Goal: Information Seeking & Learning: Learn about a topic

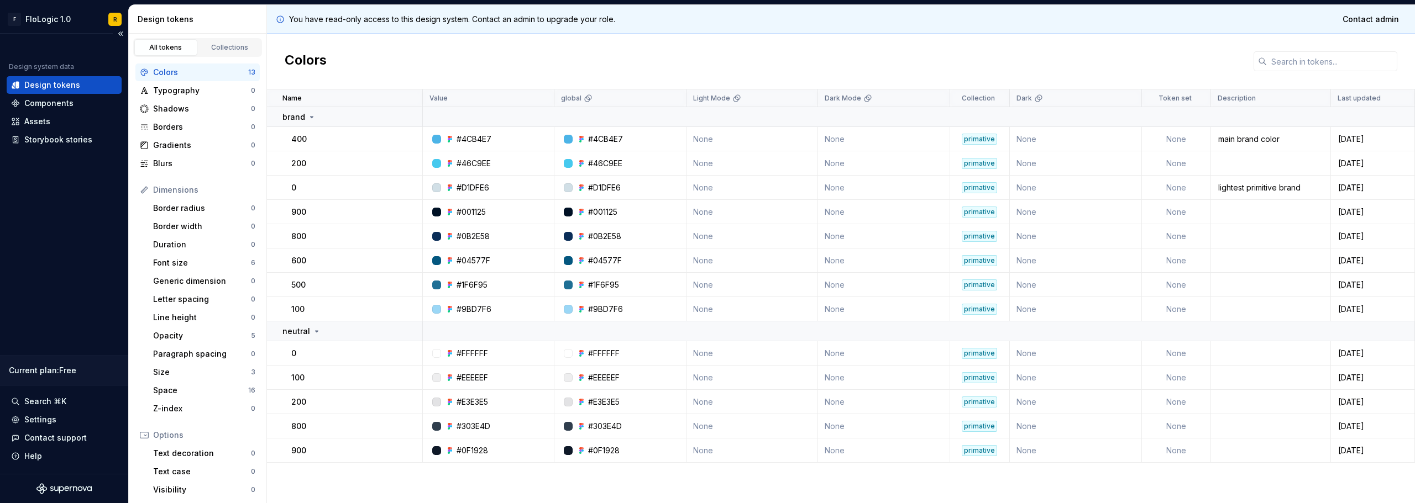
click at [112, 201] on div "Design system data Design tokens Components Assets Storybook stories Current pl…" at bounding box center [64, 254] width 128 height 440
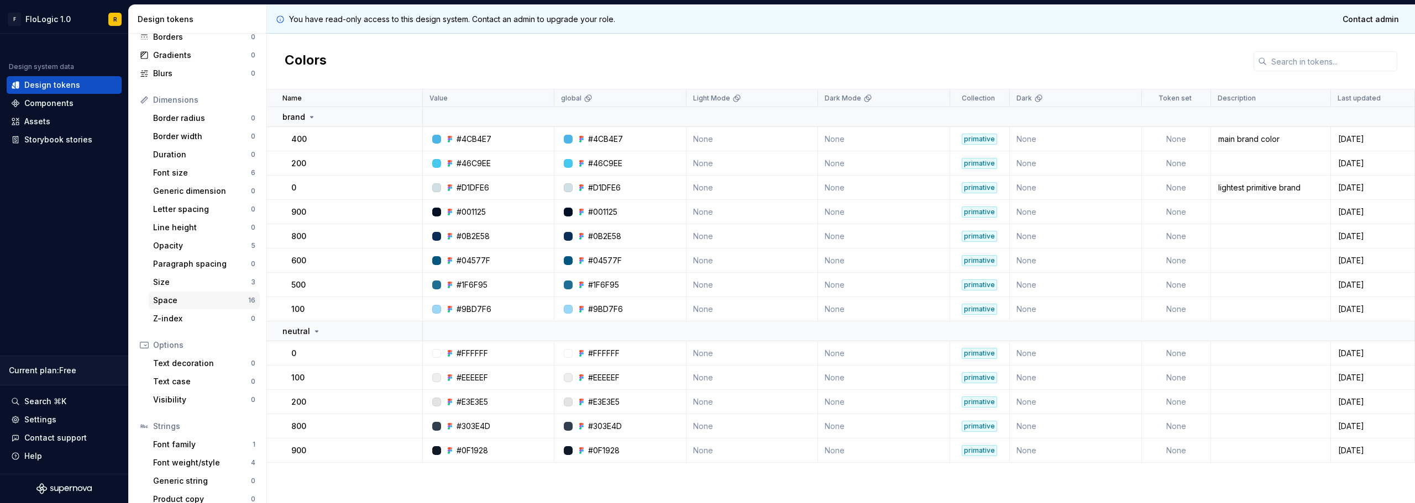
scroll to position [102, 0]
click at [211, 455] on div "Font weight/style" at bounding box center [202, 451] width 98 height 11
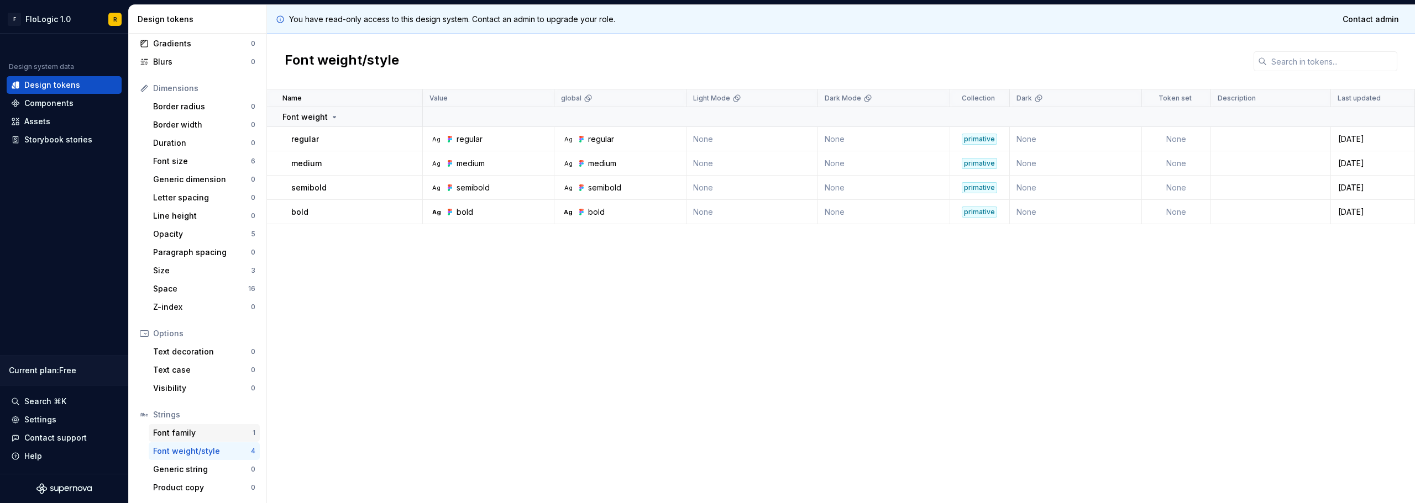
click at [208, 434] on div "Font family" at bounding box center [202, 433] width 99 height 11
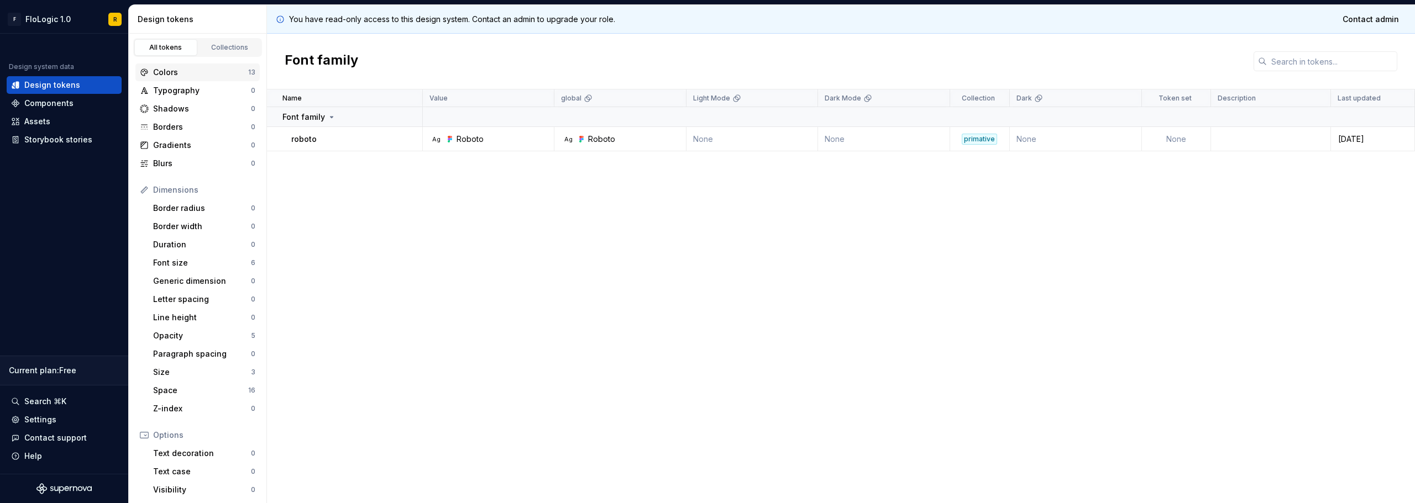
click at [191, 77] on div "Colors" at bounding box center [200, 72] width 95 height 11
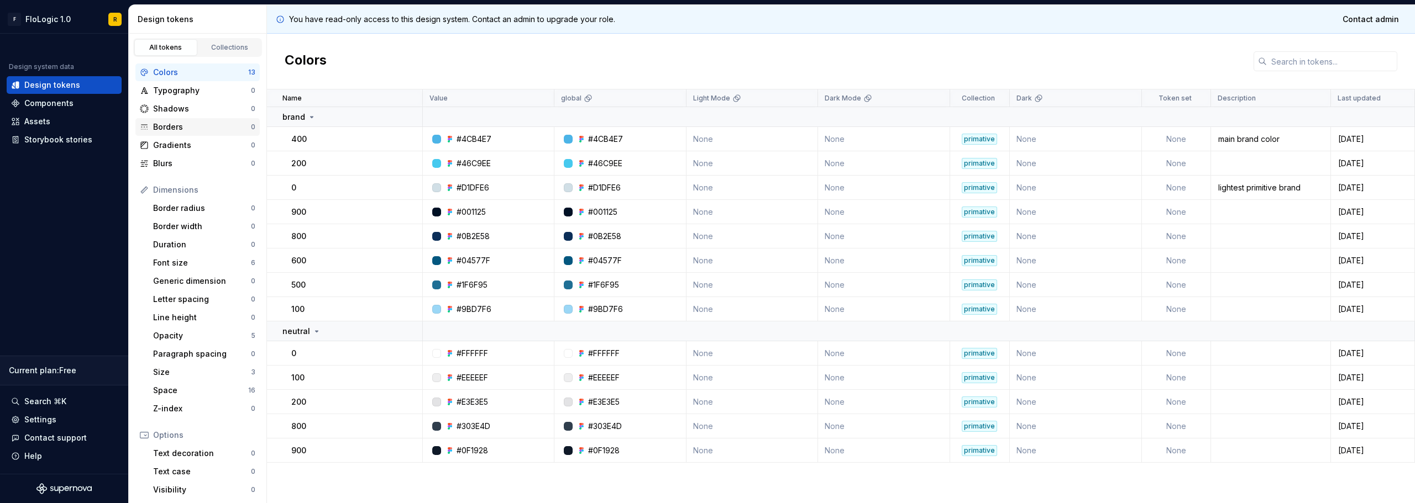
click at [177, 125] on div "Borders" at bounding box center [202, 127] width 98 height 11
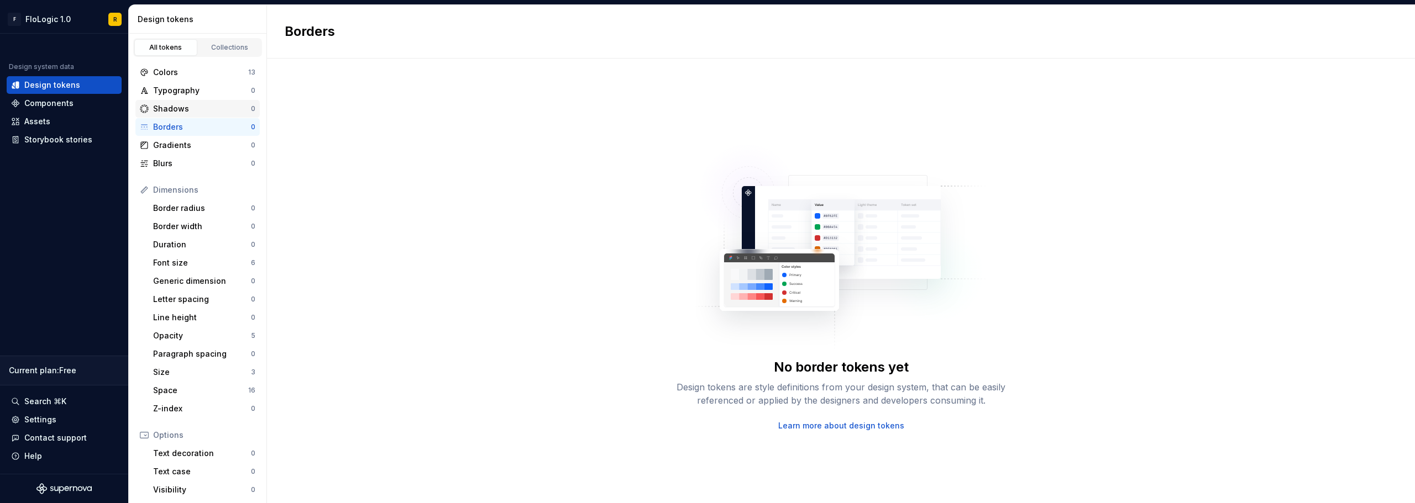
click at [183, 105] on div "Shadows" at bounding box center [202, 108] width 98 height 11
click at [187, 93] on div "Typography" at bounding box center [202, 90] width 98 height 11
click at [183, 66] on div "Colors 13" at bounding box center [197, 73] width 124 height 18
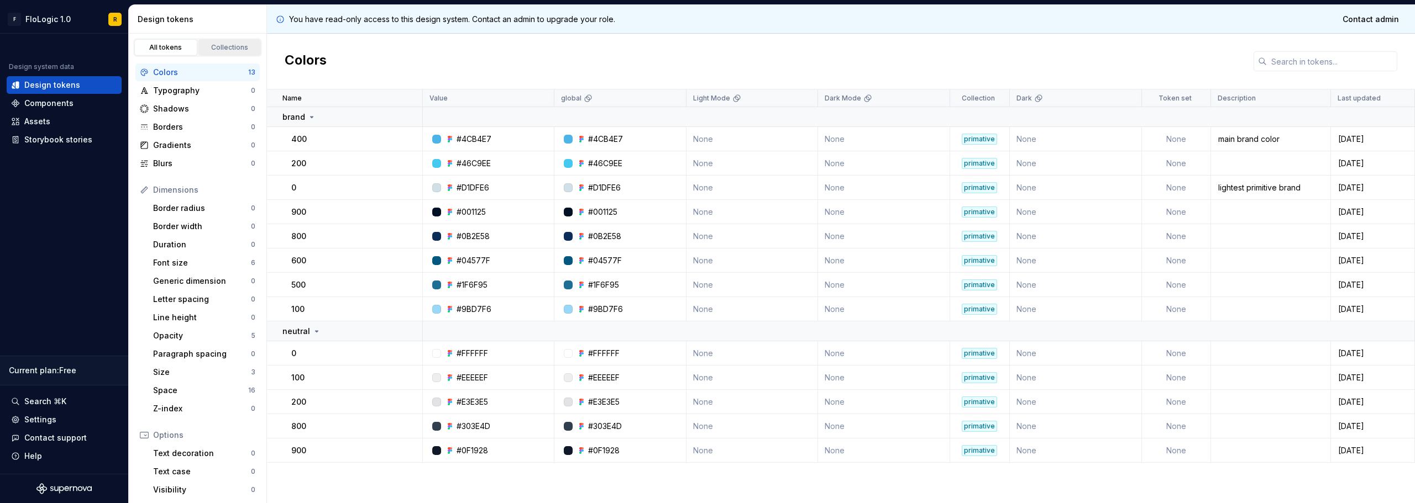
click at [227, 44] on div "Collections" at bounding box center [229, 47] width 55 height 9
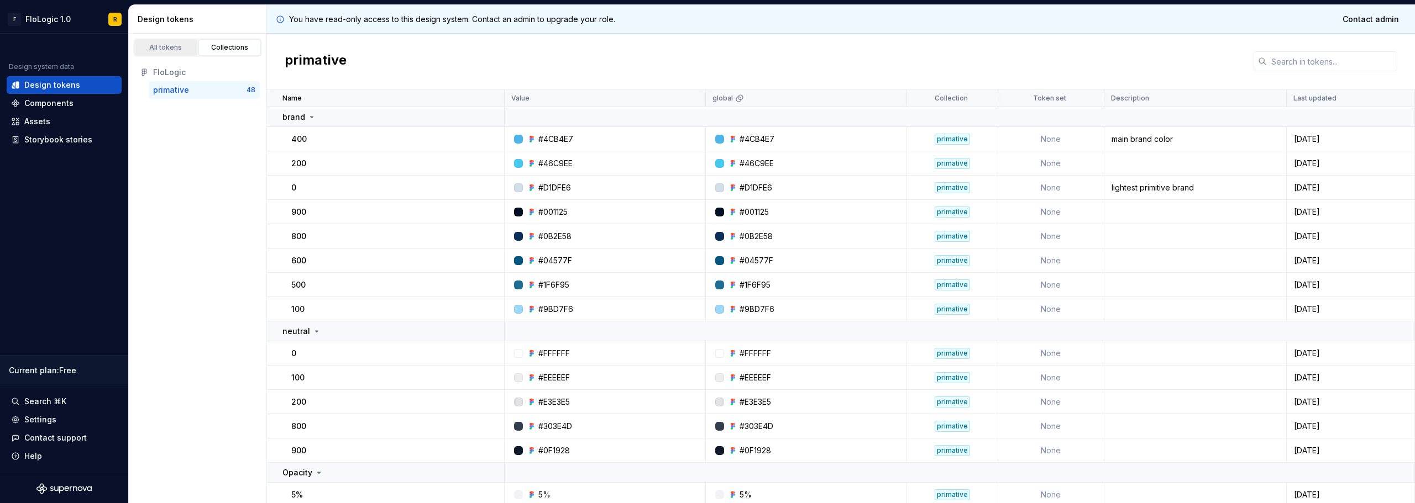
click at [174, 50] on div "All tokens" at bounding box center [165, 47] width 55 height 9
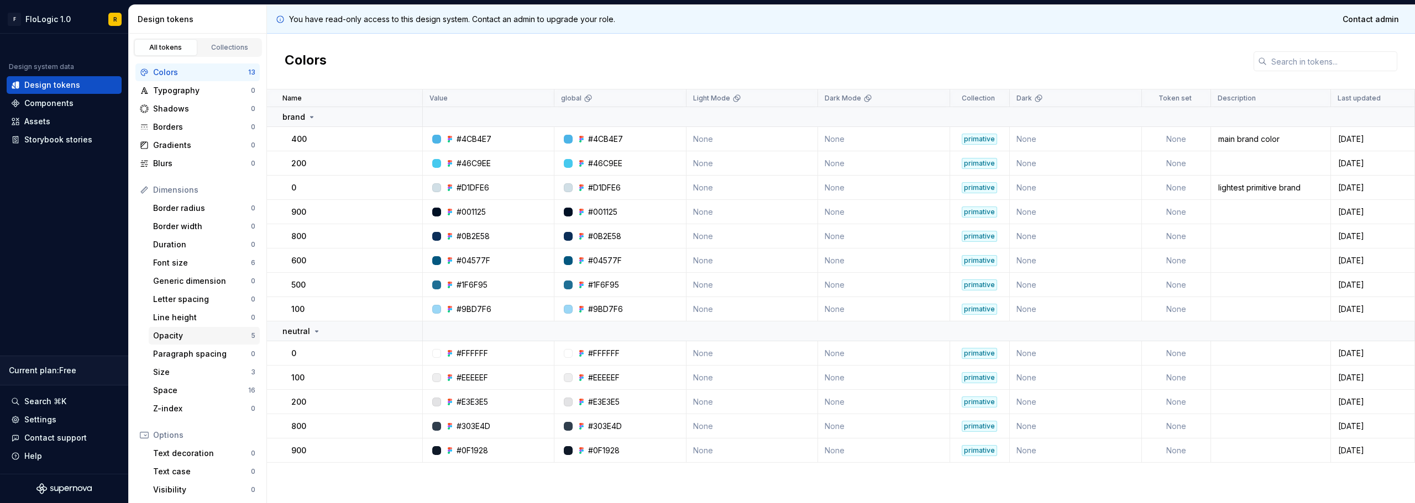
click at [224, 340] on div "Opacity" at bounding box center [202, 335] width 98 height 11
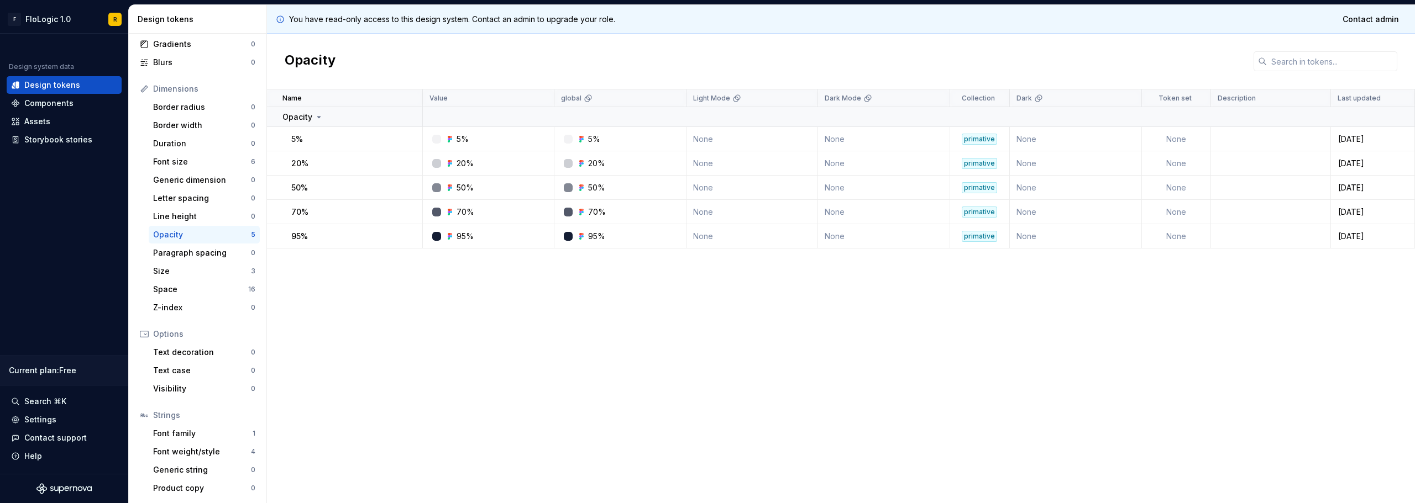
scroll to position [102, 0]
click at [209, 438] on div "Font family" at bounding box center [202, 433] width 99 height 11
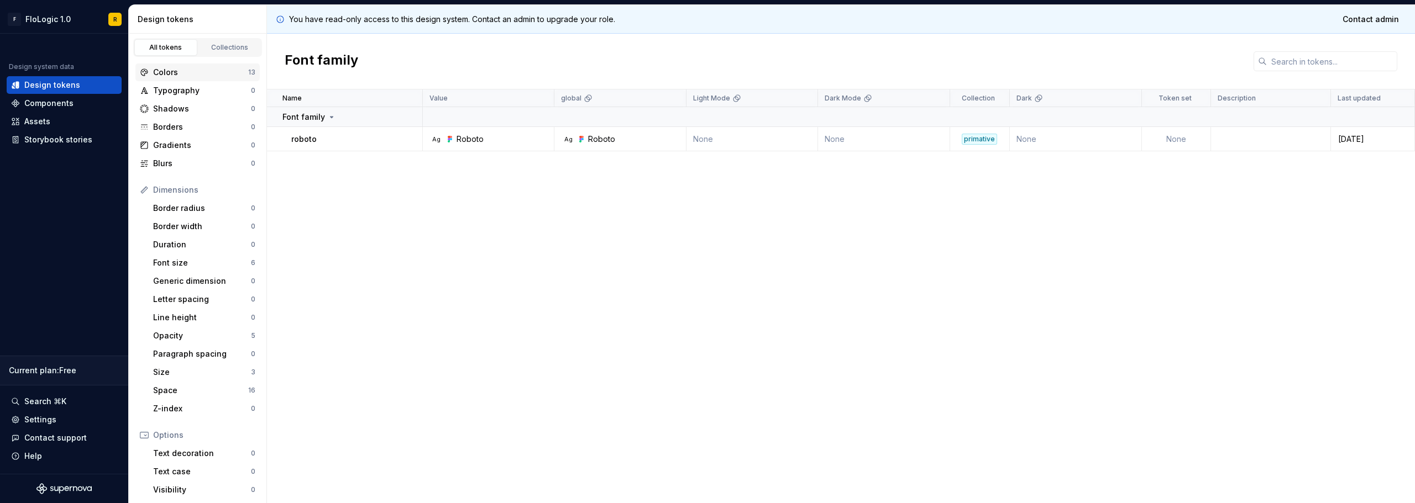
click at [182, 75] on div "Colors" at bounding box center [200, 72] width 95 height 11
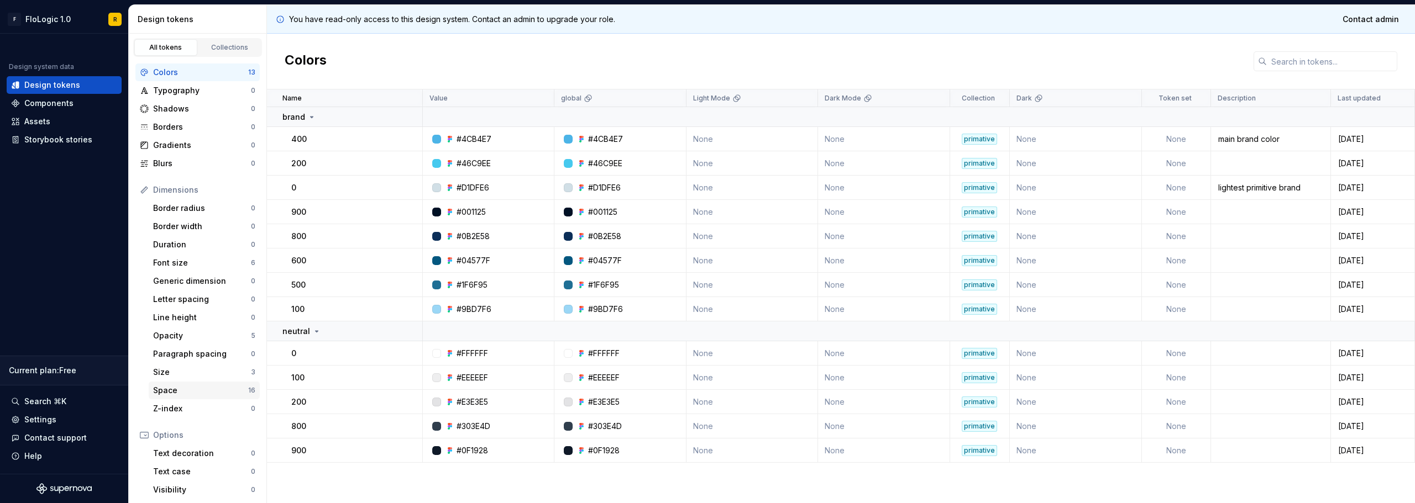
click at [208, 390] on div "Space" at bounding box center [200, 390] width 95 height 11
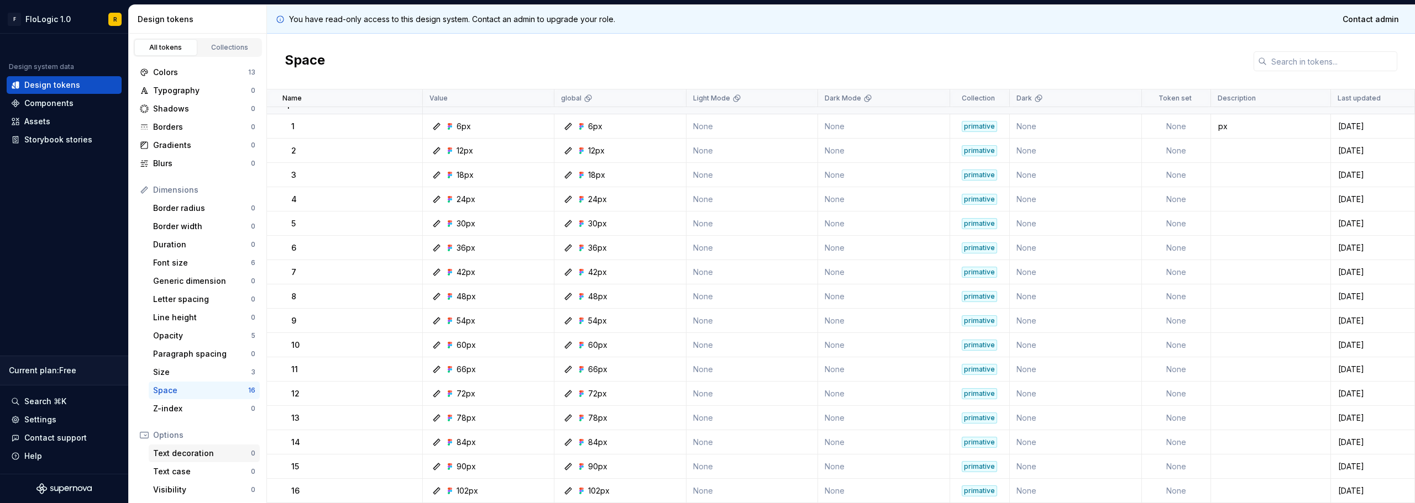
scroll to position [102, 0]
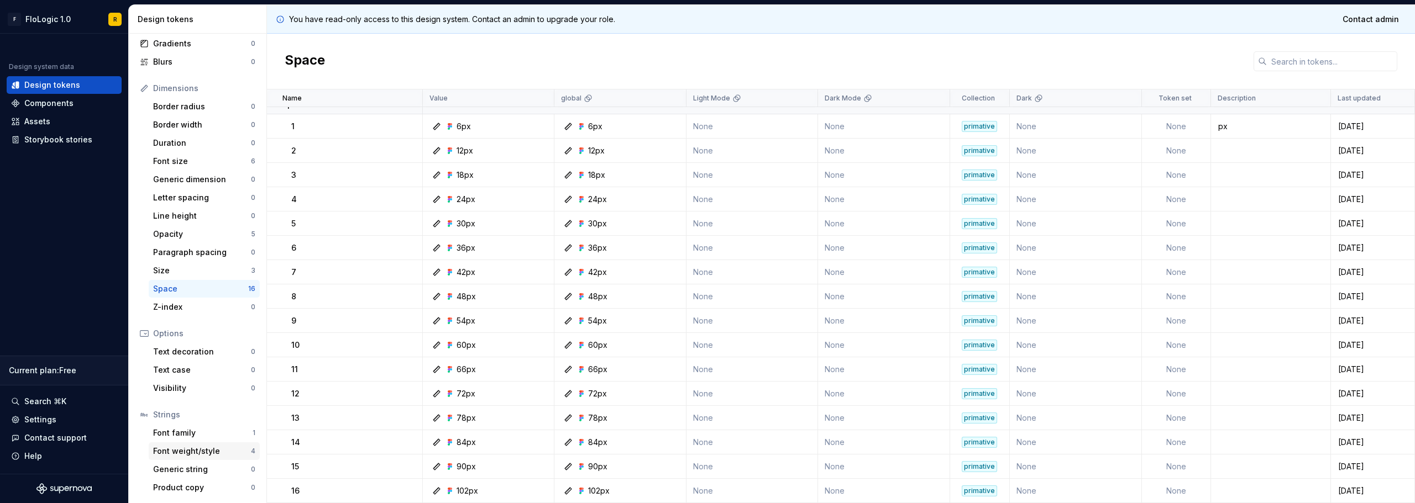
click at [201, 450] on div "Font weight/style" at bounding box center [202, 451] width 98 height 11
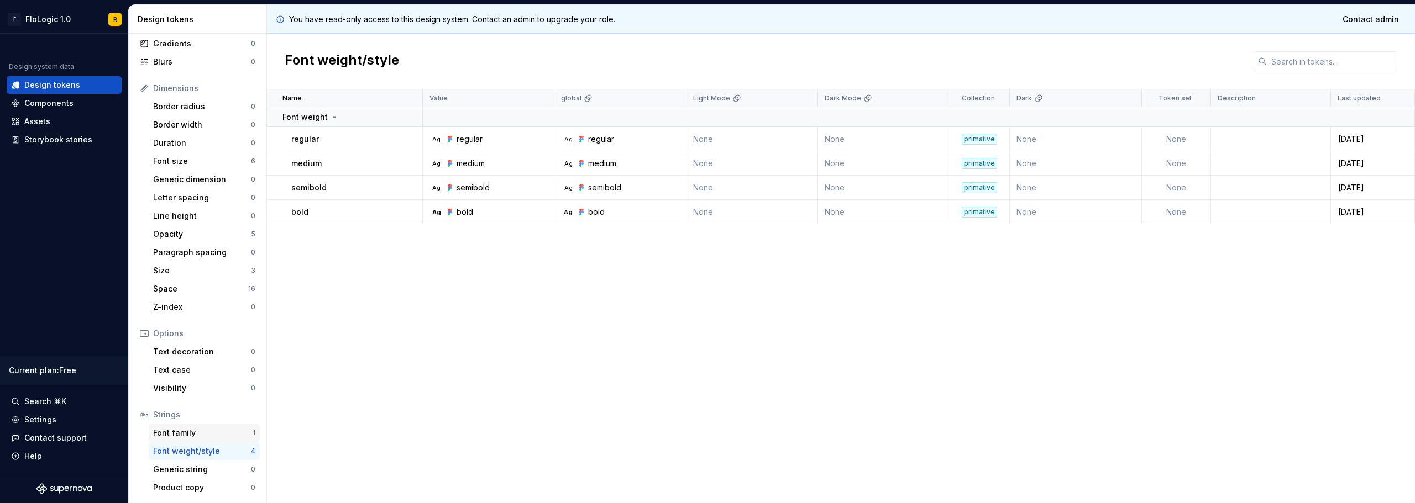
click at [172, 433] on div "Font family" at bounding box center [202, 433] width 99 height 11
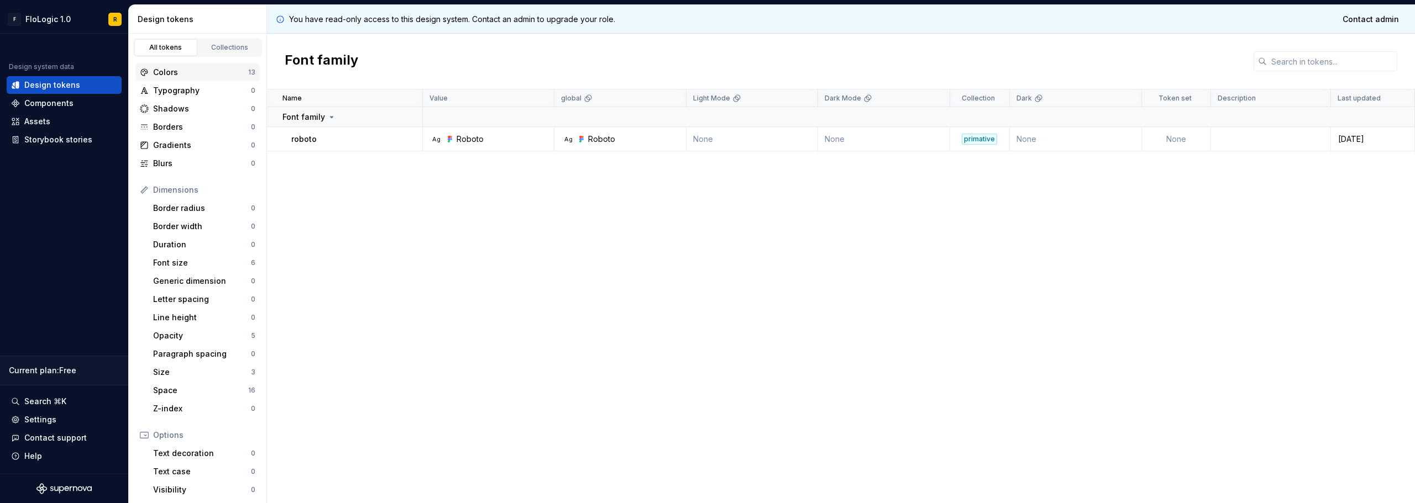
click at [202, 73] on div "Colors" at bounding box center [200, 72] width 95 height 11
